Goal: Communication & Community: Answer question/provide support

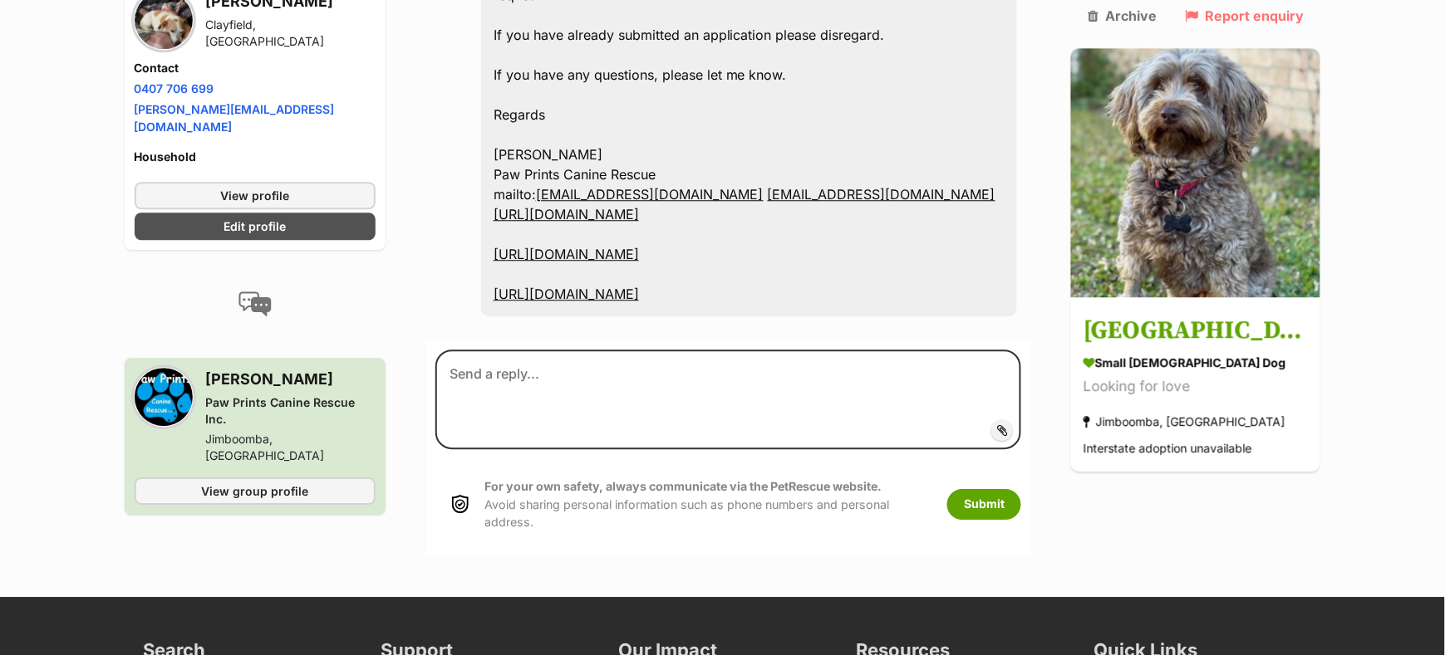
scroll to position [1127, 0]
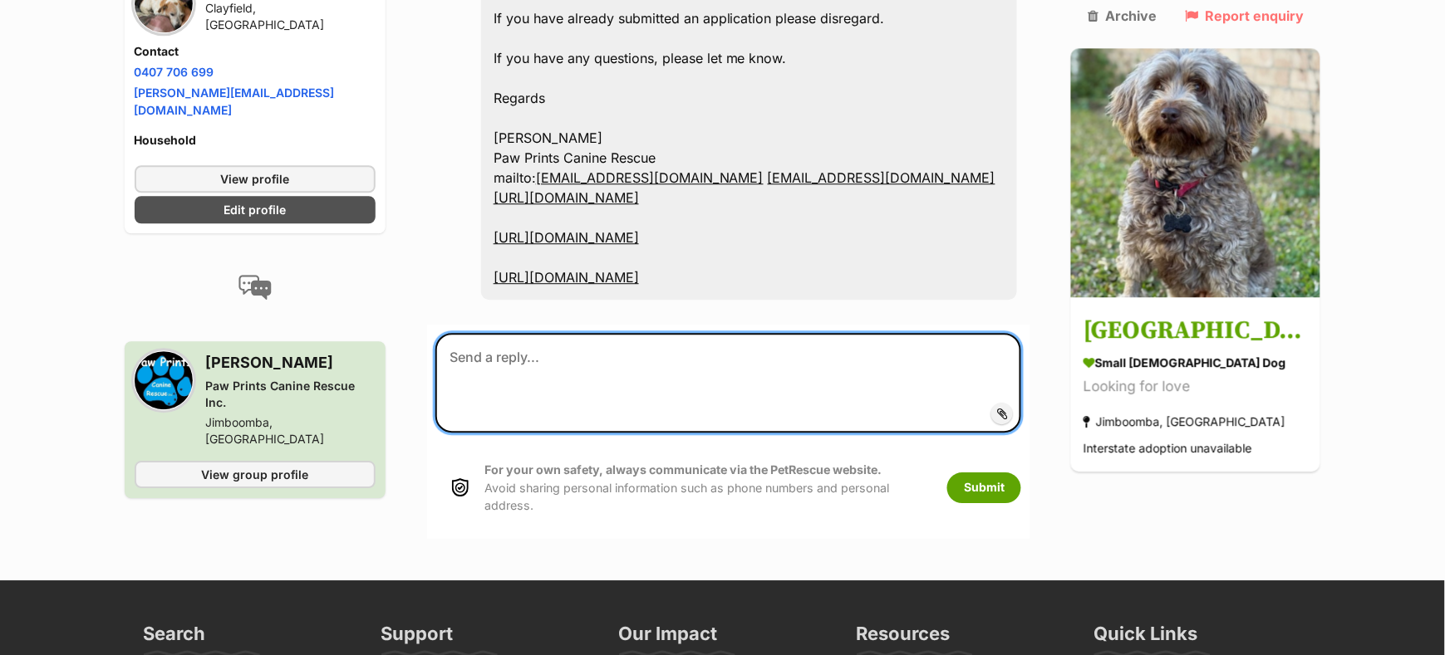
click at [618, 333] on textarea at bounding box center [728, 383] width 587 height 100
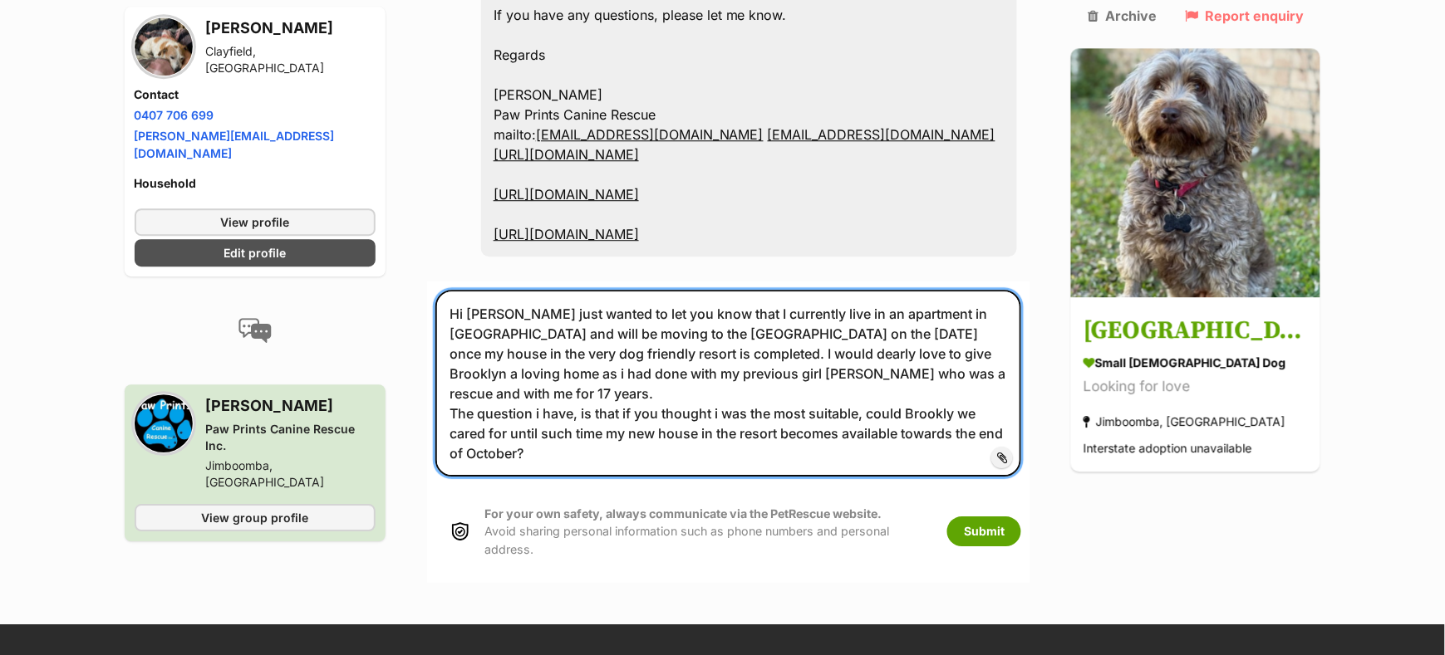
scroll to position [1239, 0]
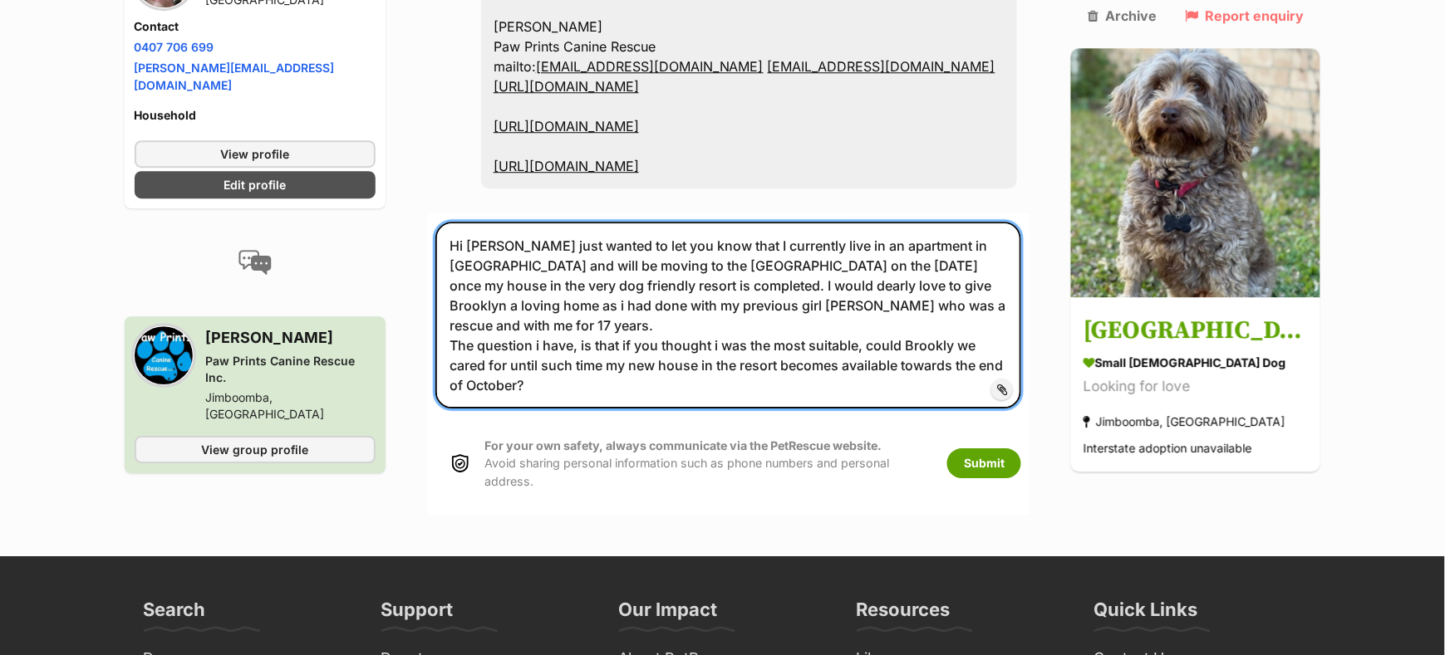
drag, startPoint x: 962, startPoint y: 262, endPoint x: 965, endPoint y: 272, distance: 11.1
click at [965, 263] on textarea "Hi [PERSON_NAME] just wanted to let you know that I currently live in an apartm…" at bounding box center [728, 315] width 587 height 187
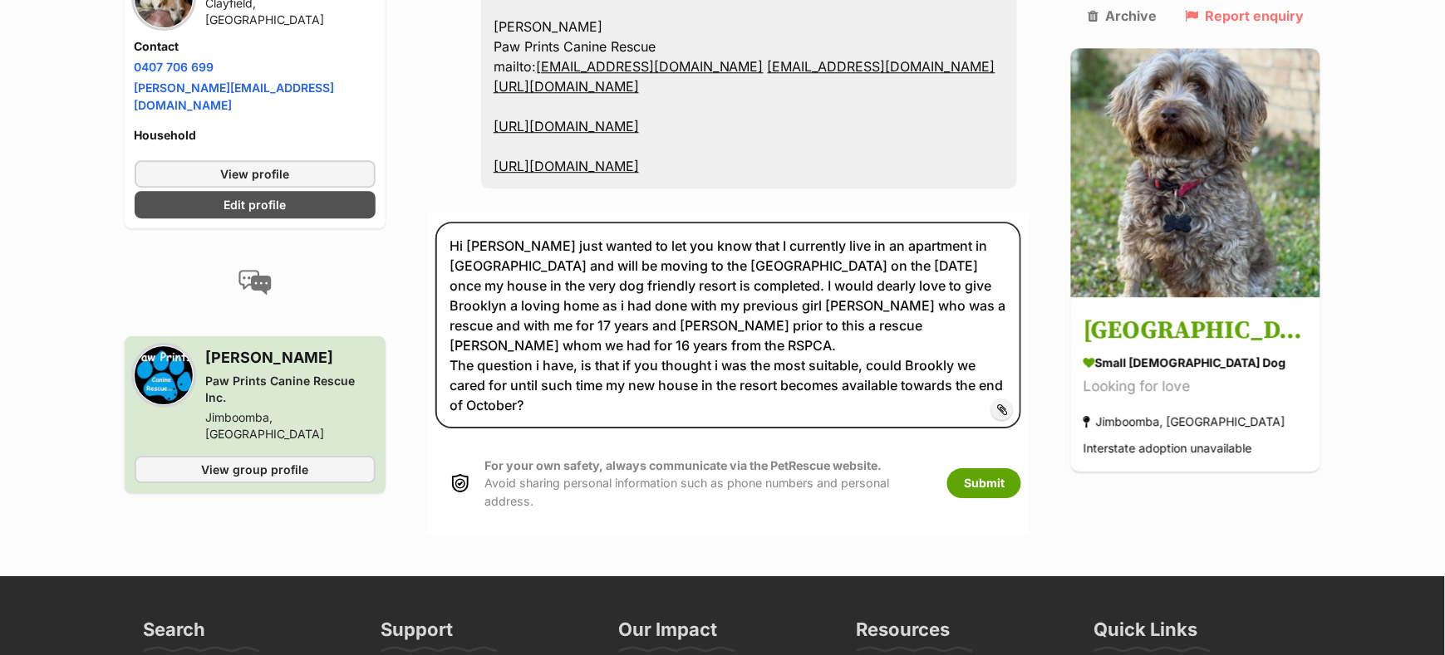
drag, startPoint x: 669, startPoint y: 264, endPoint x: 1073, endPoint y: 148, distance: 420.2
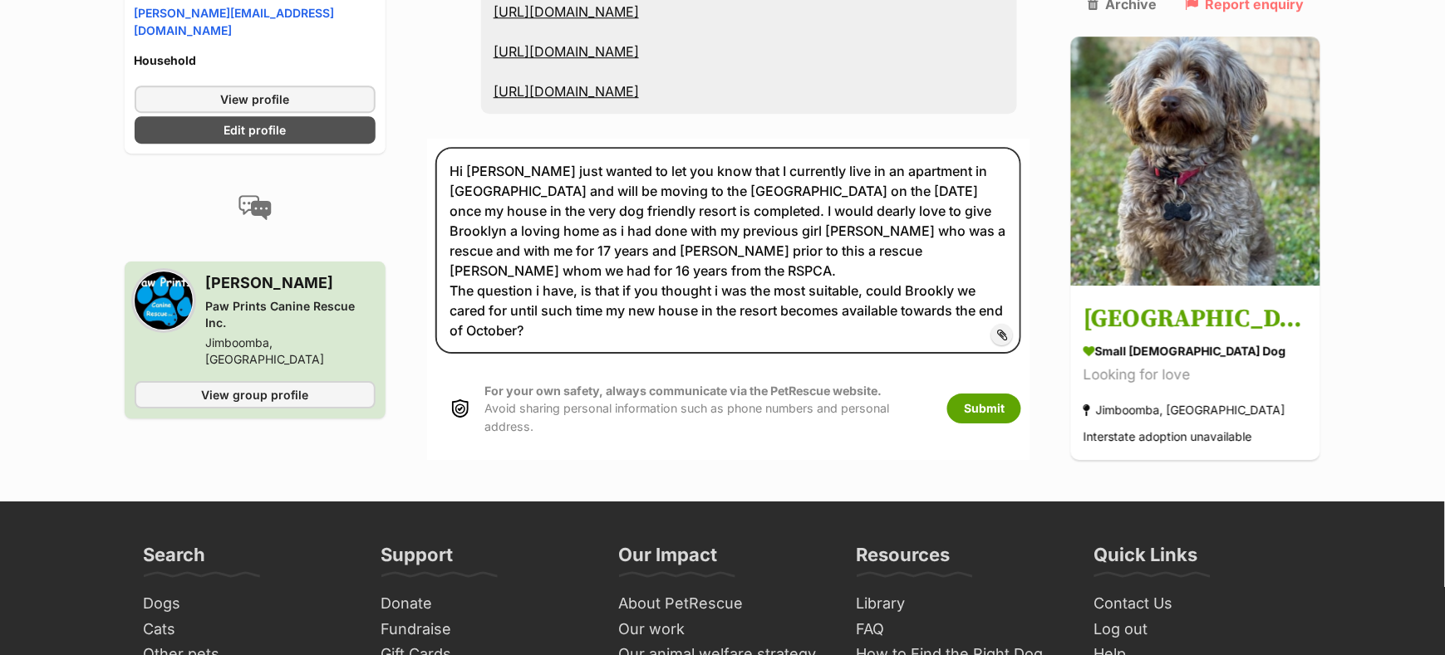
scroll to position [1349, 0]
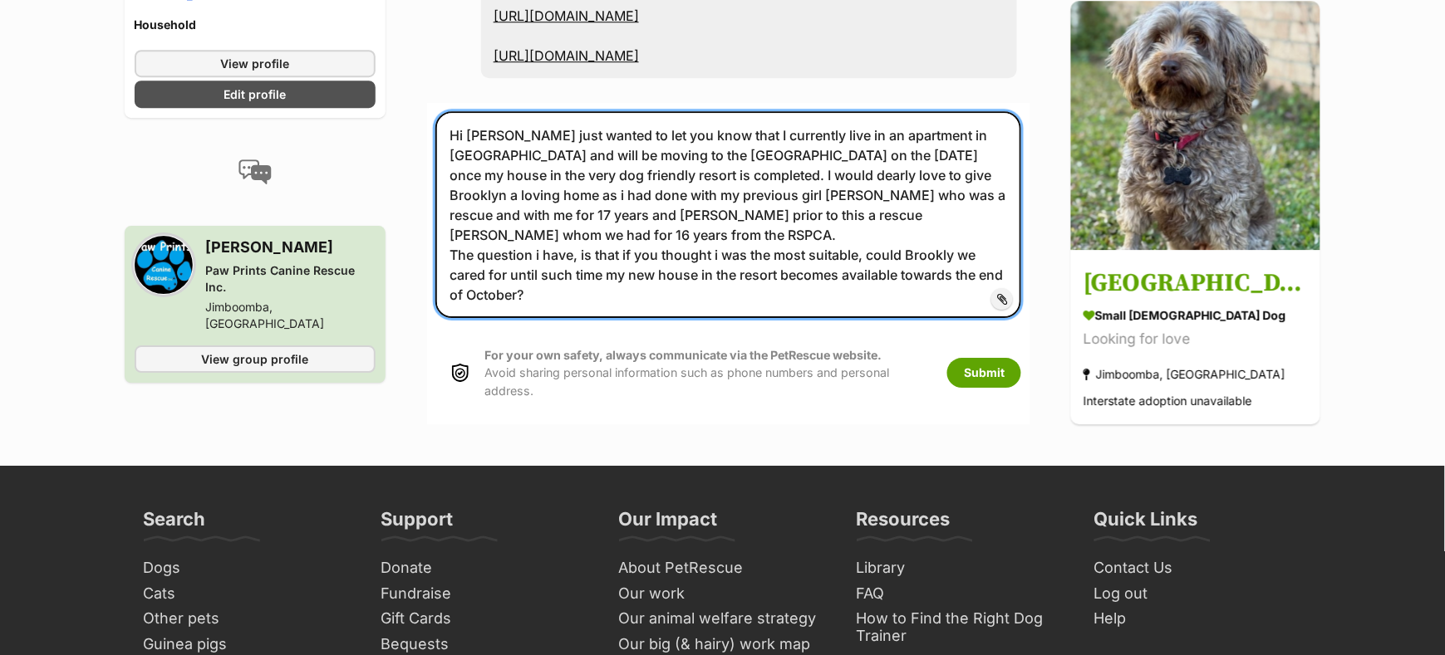
drag, startPoint x: 594, startPoint y: 191, endPoint x: 720, endPoint y: 191, distance: 126.3
click at [720, 191] on textarea "Hi [PERSON_NAME] just wanted to let you know that I currently live in an apartm…" at bounding box center [728, 214] width 587 height 207
click at [619, 199] on textarea "Hi [PERSON_NAME] just wanted to let you know that I currently live in an apartm…" at bounding box center [728, 214] width 587 height 207
drag, startPoint x: 595, startPoint y: 192, endPoint x: 795, endPoint y: 213, distance: 201.3
click at [784, 193] on textarea "Hi [PERSON_NAME] just wanted to let you know that I currently live in an apartm…" at bounding box center [728, 214] width 587 height 207
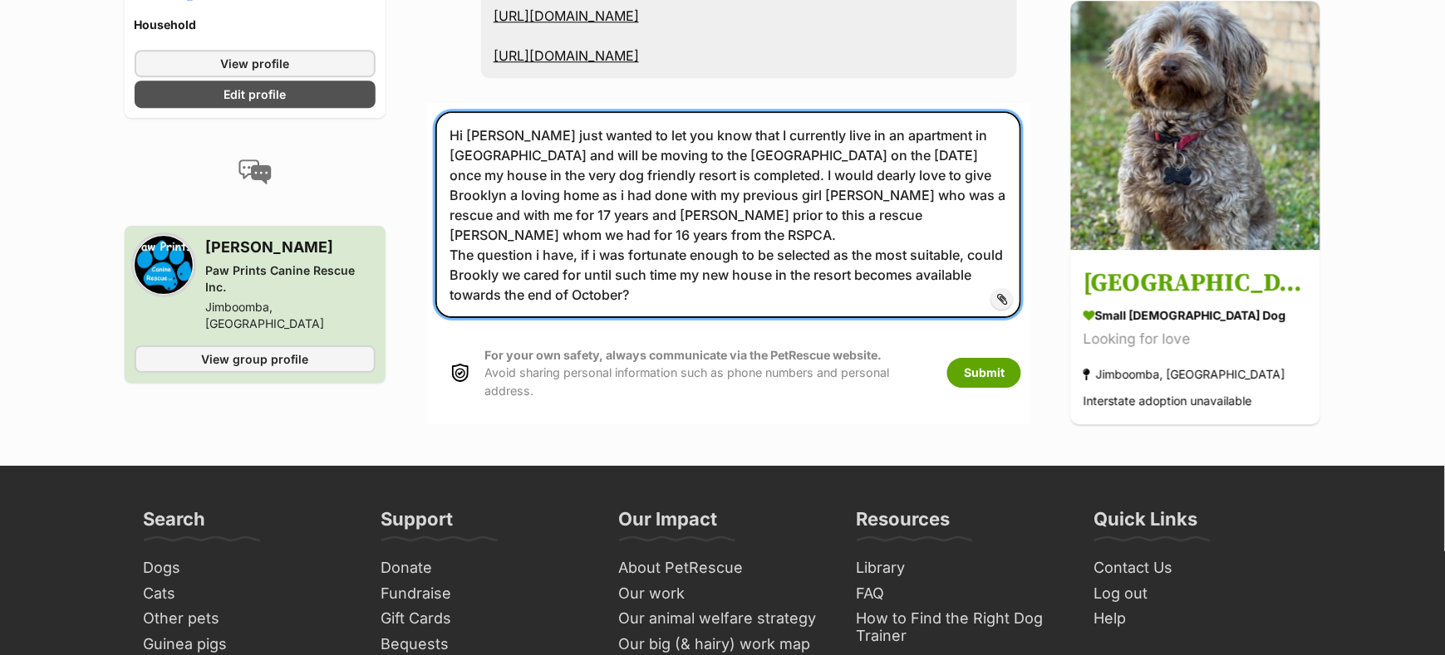
click at [974, 192] on textarea "Hi [PERSON_NAME] just wanted to let you know that I currently live in an apartm…" at bounding box center [728, 214] width 587 height 207
drag, startPoint x: 465, startPoint y: 76, endPoint x: 793, endPoint y: 229, distance: 362.4
click at [793, 229] on textarea "Hi [PERSON_NAME] just wanted to let you know that I currently live in an apartm…" at bounding box center [728, 214] width 587 height 207
paste textarea ", I wanted to let you know that I currently live in an apartment in [GEOGRAPHIC…"
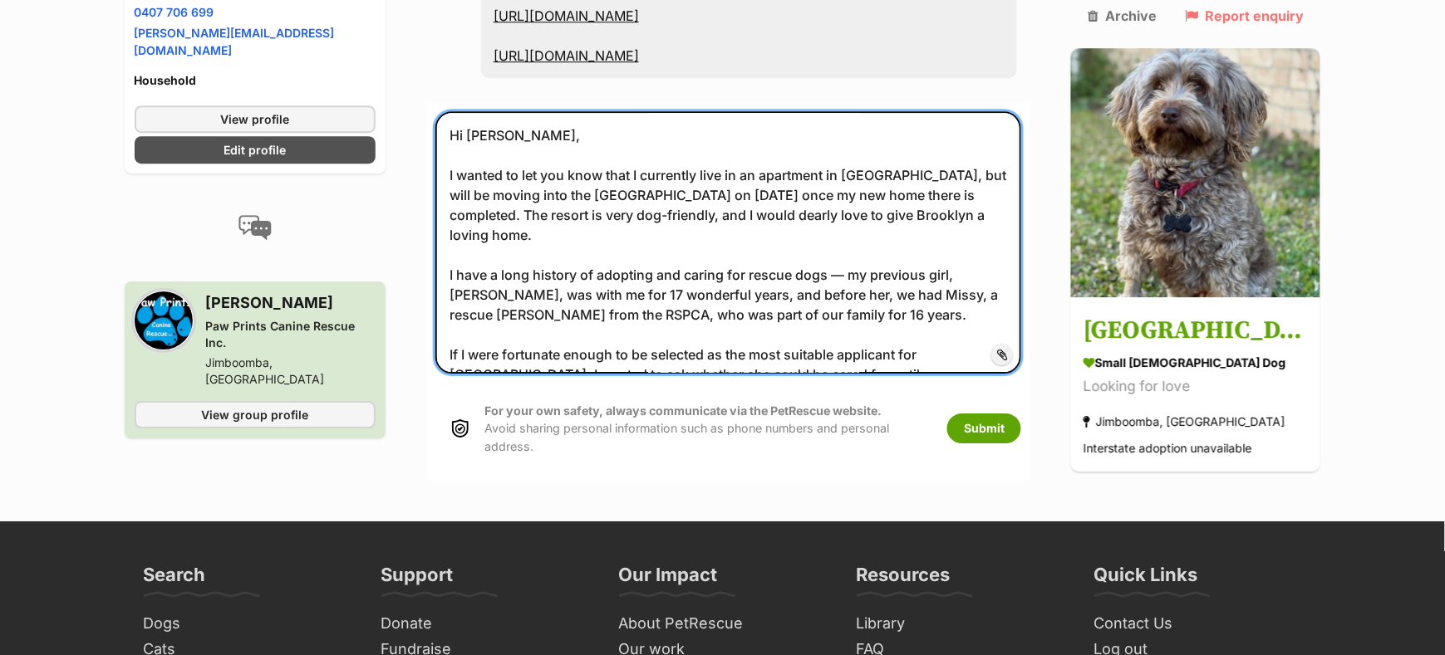
scroll to position [9, 0]
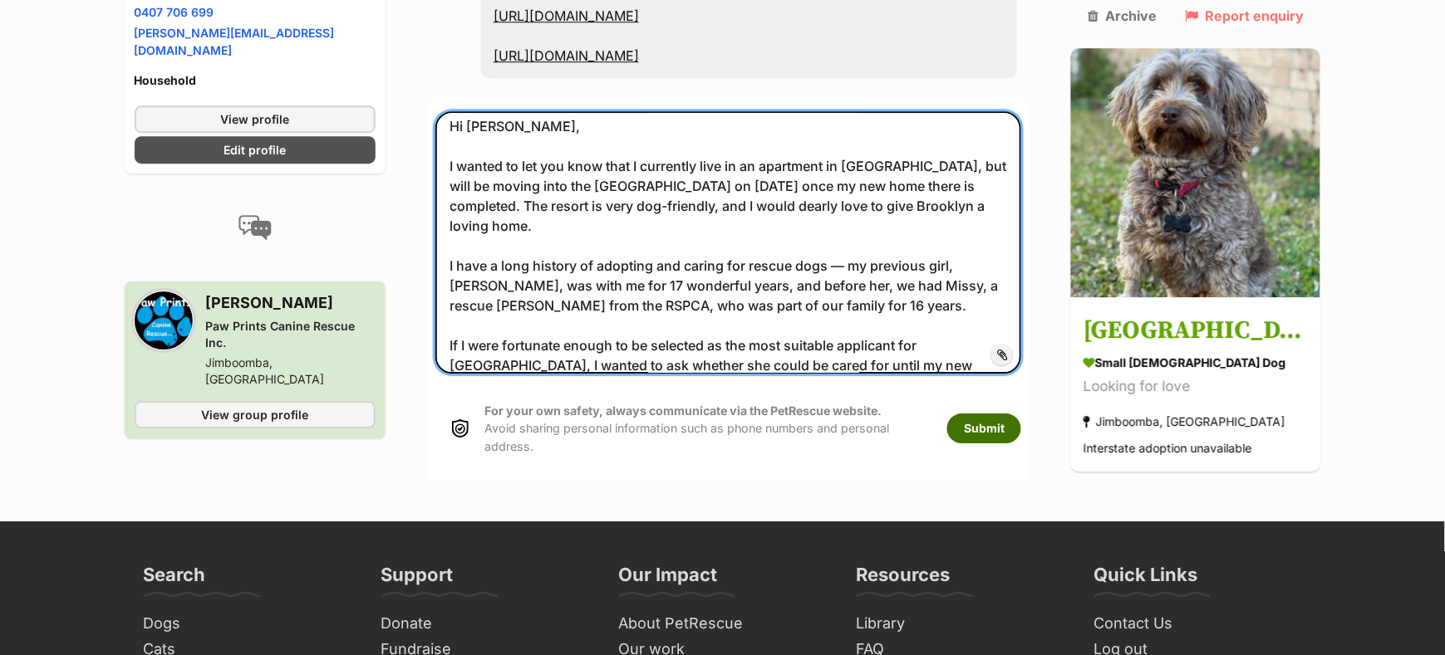
type textarea "Hi [PERSON_NAME], I wanted to let you know that I currently live in an apartmen…"
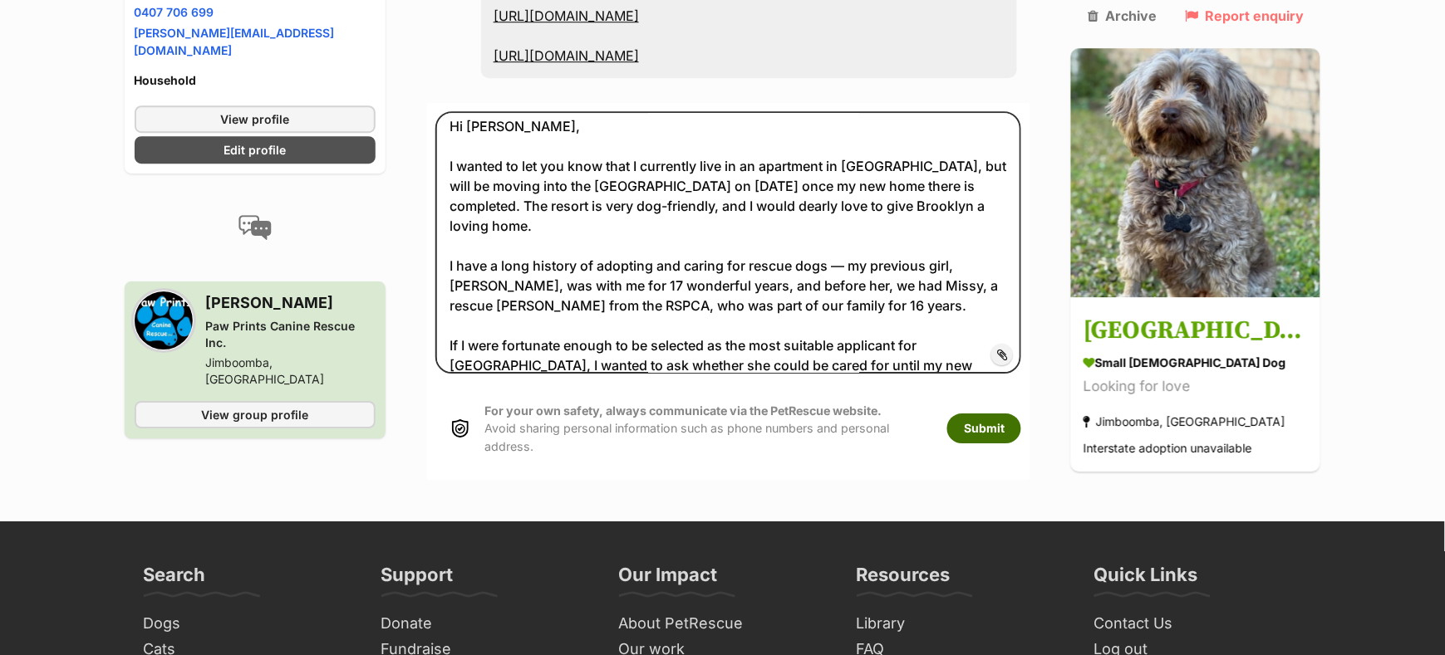
click at [1021, 414] on button "Submit" at bounding box center [984, 429] width 74 height 30
